Goal: Transaction & Acquisition: Purchase product/service

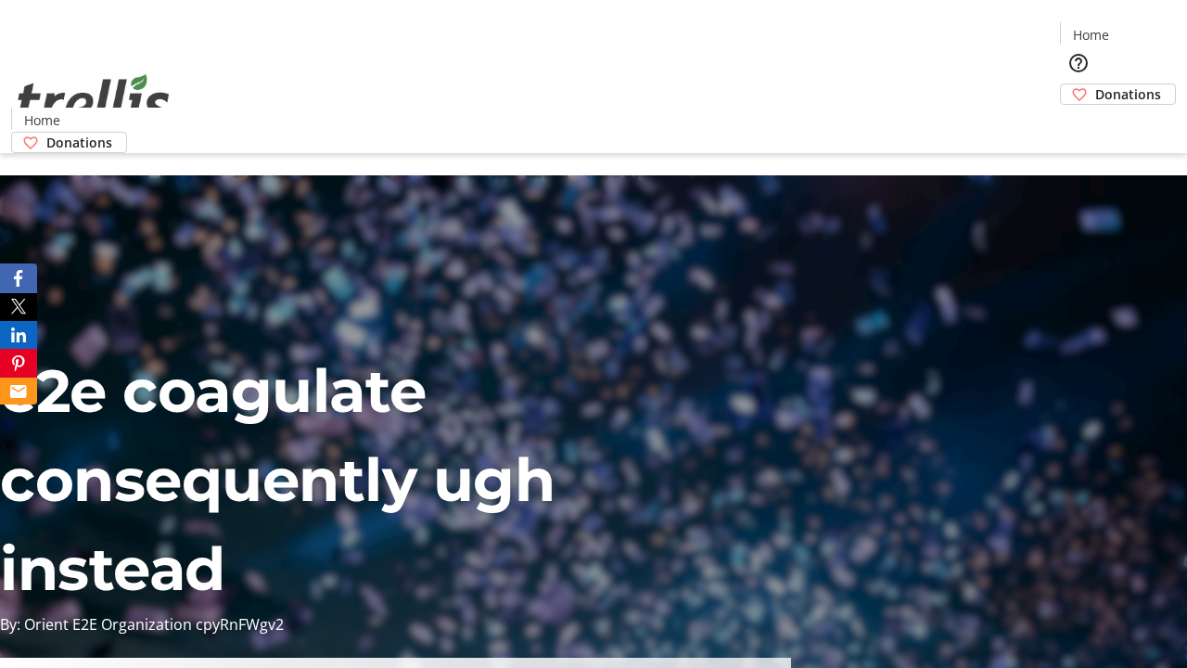
click at [1095, 84] on span "Donations" at bounding box center [1128, 93] width 66 height 19
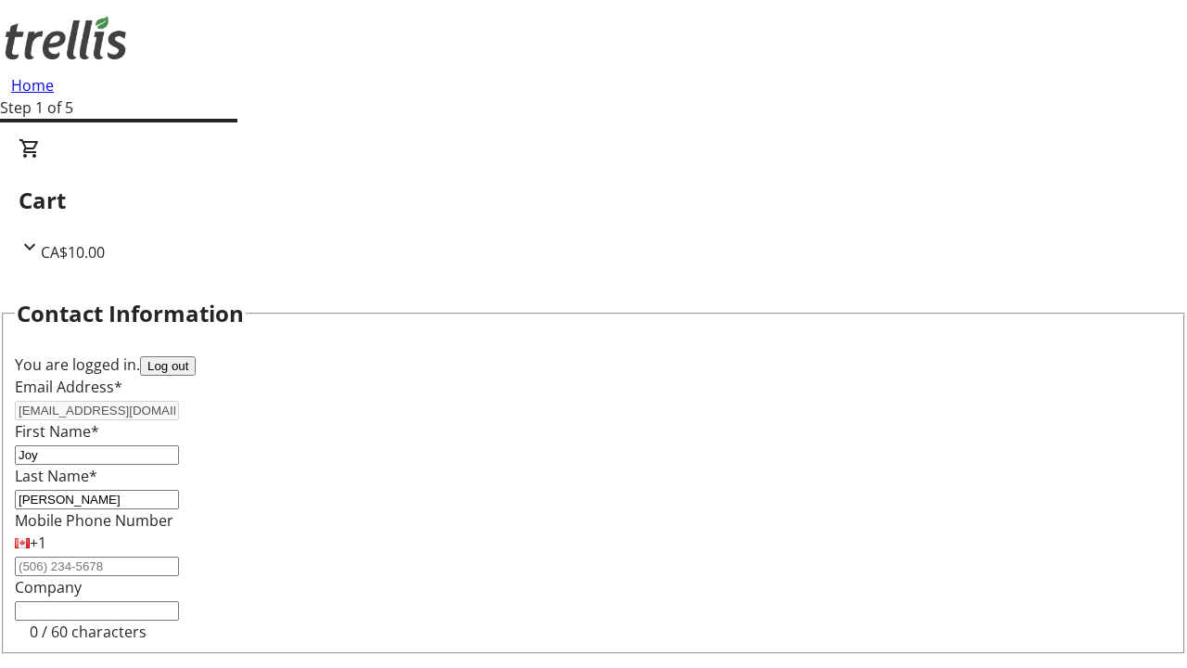
select select "BC"
select select "CA"
type input "Kelowna"
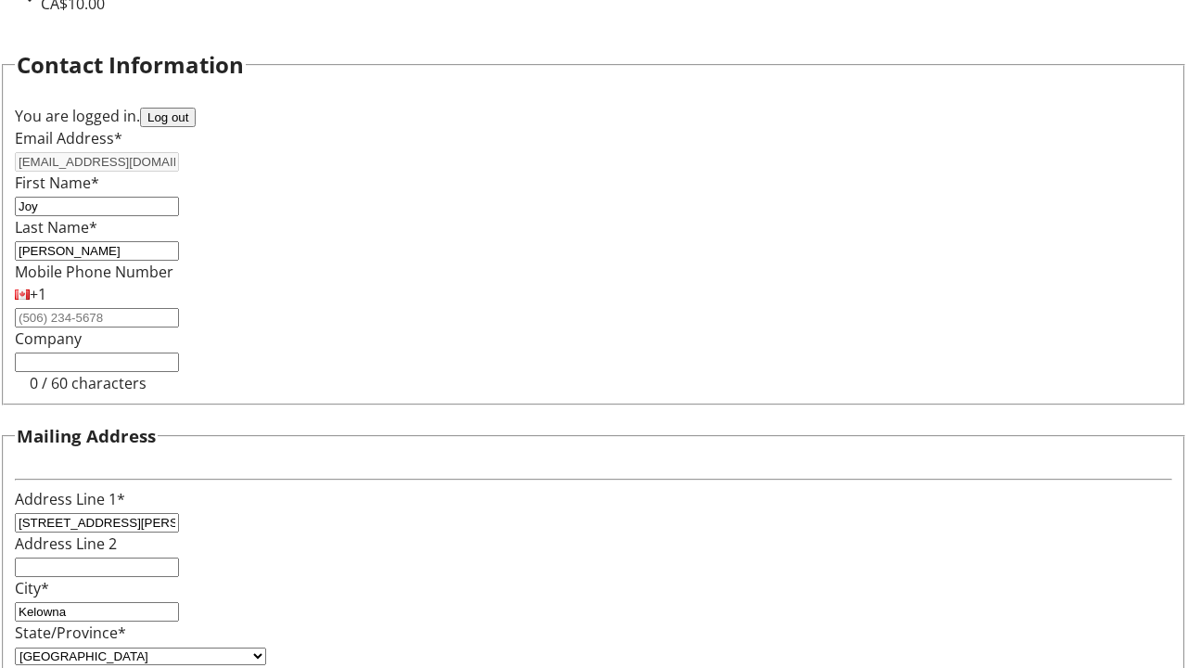
type input "V1Y 0C2"
